Goal: Information Seeking & Learning: Learn about a topic

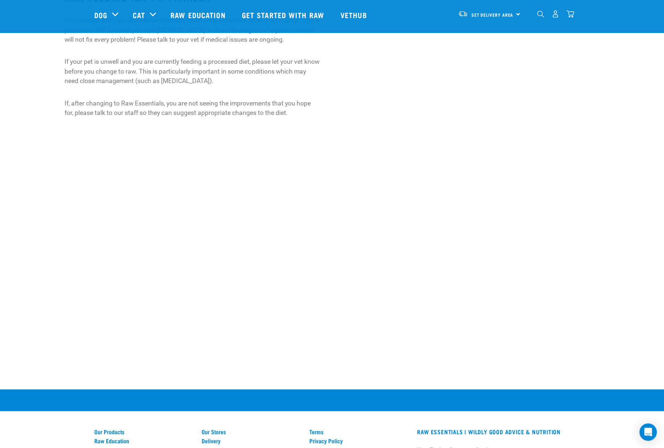
scroll to position [589, 0]
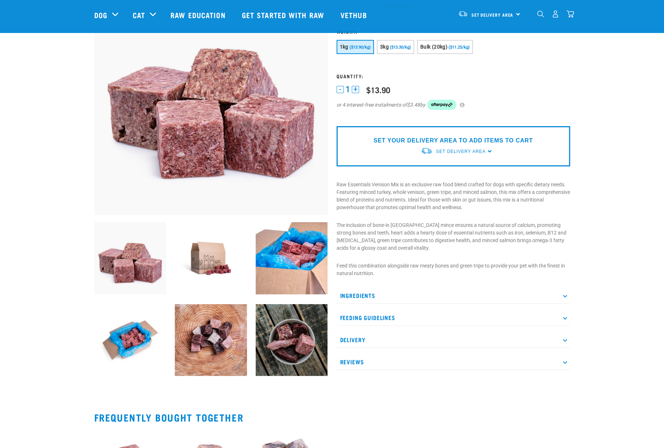
scroll to position [136, 0]
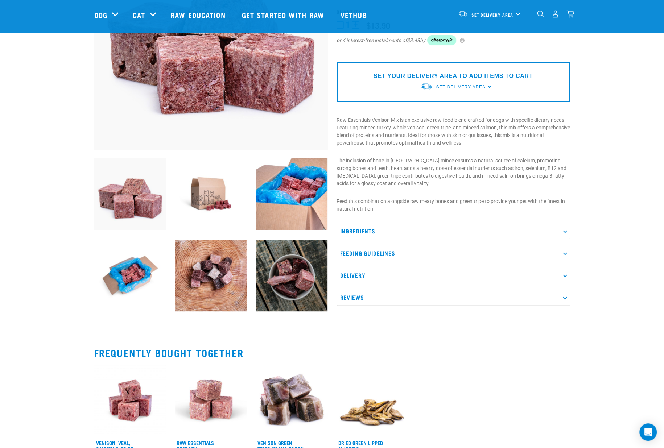
click at [371, 223] on p "Ingredients" at bounding box center [452, 231] width 233 height 16
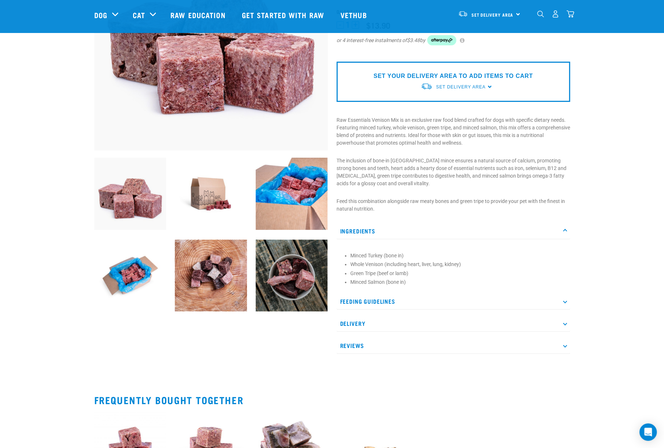
click at [389, 302] on p "Feeding Guidelines" at bounding box center [452, 301] width 233 height 16
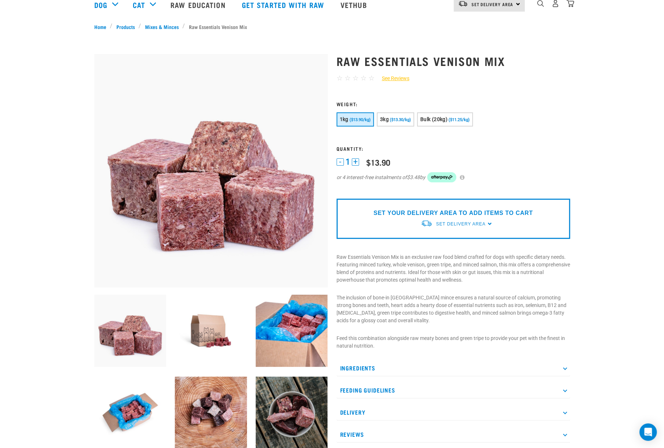
scroll to position [136, 0]
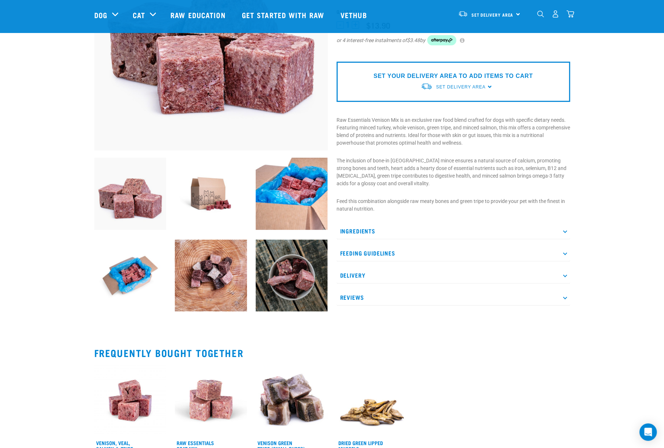
click at [383, 230] on p "Ingredients" at bounding box center [452, 231] width 233 height 16
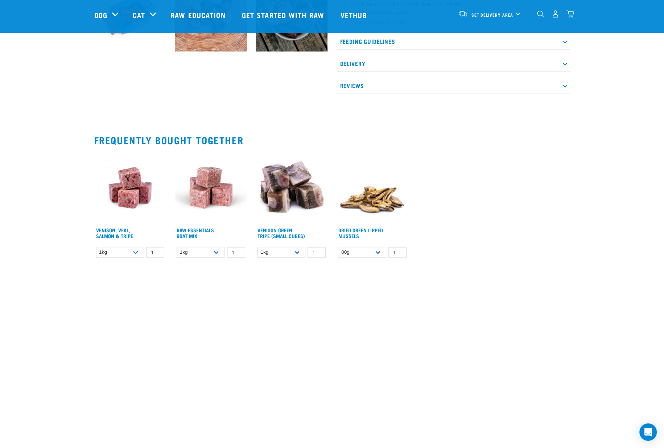
scroll to position [408, 0]
